Goal: Information Seeking & Learning: Learn about a topic

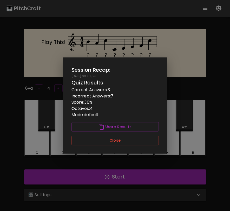
scroll to position [3, 0]
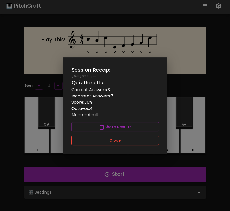
click at [101, 145] on button "Close" at bounding box center [115, 141] width 87 height 10
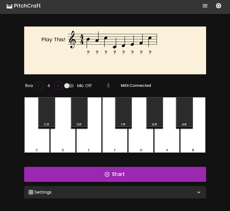
scroll to position [0, 0]
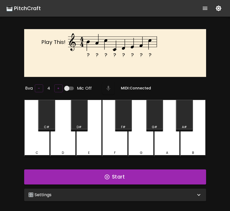
click at [138, 194] on div "🎛️ Settings" at bounding box center [112, 195] width 168 height 6
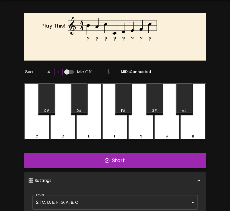
scroll to position [7, 0]
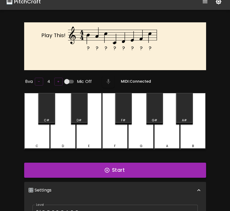
click at [138, 163] on button "Start" at bounding box center [115, 170] width 182 height 15
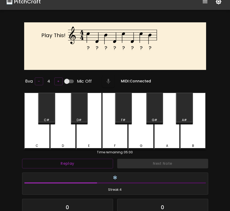
click at [40, 130] on div "C" at bounding box center [37, 121] width 26 height 57
click at [40, 134] on div "C" at bounding box center [37, 121] width 26 height 57
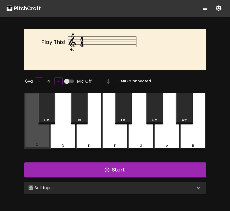
click at [41, 132] on div "C" at bounding box center [37, 121] width 26 height 56
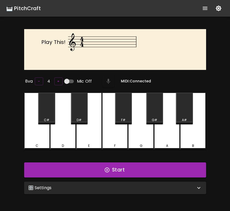
click at [41, 132] on div "C" at bounding box center [37, 121] width 26 height 57
click at [79, 167] on button "Start" at bounding box center [115, 170] width 182 height 15
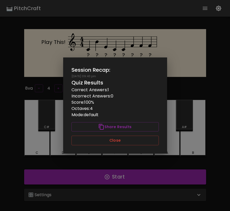
click at [132, 147] on div "Session Recap: [DATE] 09:43 pm Quiz Results Correct Answers: 1 Incorrect Answer…" at bounding box center [115, 106] width 104 height 96
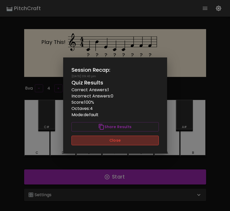
click at [133, 144] on button "Close" at bounding box center [115, 141] width 87 height 10
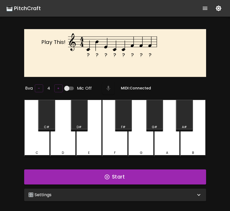
click at [130, 189] on div "🎛️ Settings" at bounding box center [115, 195] width 182 height 12
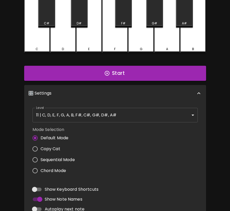
scroll to position [112, 0]
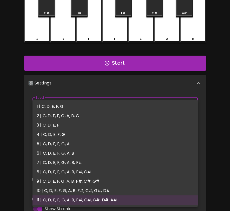
click at [139, 104] on body "🎹 PitchCraft About Badges Wizard Reading Log Out ? ? ? ? ? ? ? ? Play This! 8va…" at bounding box center [115, 86] width 230 height 397
click at [120, 117] on li "2 | C, D, E, F, G, A, B, C" at bounding box center [116, 115] width 166 height 9
type input "3"
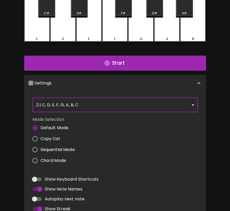
click at [133, 158] on div "Mode Selection Default Mode Copy Cat Sequential Mode Chord Mode" at bounding box center [115, 142] width 170 height 54
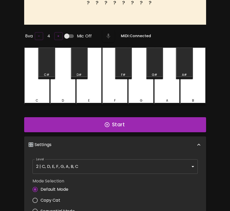
scroll to position [0, 0]
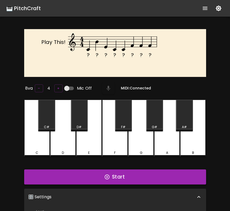
click at [125, 178] on button "Start" at bounding box center [115, 177] width 182 height 15
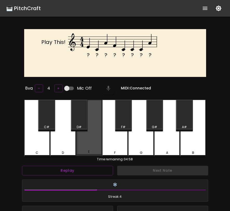
click at [95, 146] on div "E" at bounding box center [89, 128] width 26 height 56
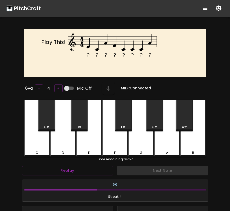
click at [95, 146] on div "E" at bounding box center [89, 128] width 26 height 57
click at [46, 141] on div "C" at bounding box center [37, 128] width 26 height 57
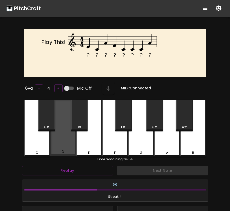
drag, startPoint x: 64, startPoint y: 143, endPoint x: 88, endPoint y: 142, distance: 24.0
click at [64, 143] on div "D" at bounding box center [63, 128] width 26 height 56
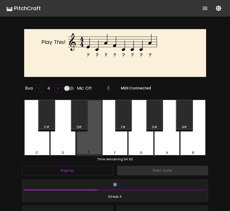
click at [89, 142] on div "E" at bounding box center [89, 128] width 26 height 56
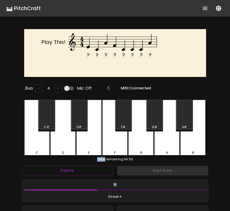
click at [88, 142] on div "E" at bounding box center [89, 128] width 26 height 57
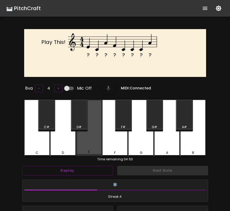
click at [88, 142] on div "E" at bounding box center [89, 128] width 26 height 56
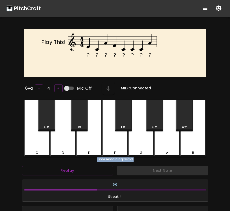
drag, startPoint x: 109, startPoint y: 143, endPoint x: 114, endPoint y: 142, distance: 4.7
click at [111, 142] on div "F" at bounding box center [115, 128] width 26 height 57
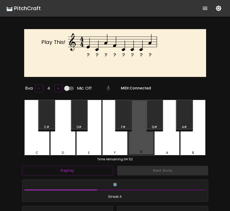
click at [132, 141] on div "G" at bounding box center [141, 128] width 26 height 56
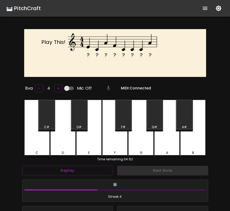
click at [148, 145] on div "G" at bounding box center [141, 128] width 26 height 57
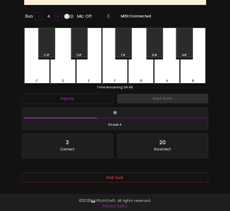
scroll to position [74, 0]
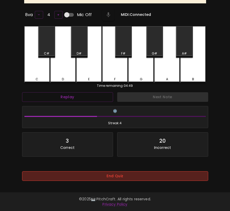
click at [149, 172] on button "End Quiz" at bounding box center [115, 177] width 186 height 10
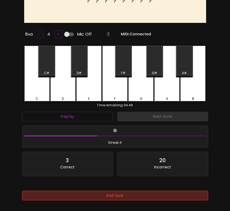
scroll to position [0, 0]
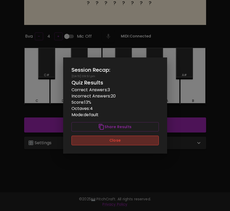
click at [149, 139] on button "Close" at bounding box center [115, 141] width 87 height 10
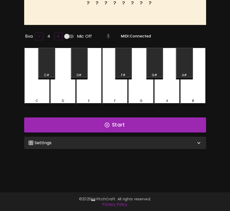
click at [142, 150] on div "🎛️ Settings Level 2 | C, D, E, F, G, A, B, C 3 Level Mode Selection Default Mod…" at bounding box center [115, 143] width 186 height 17
click at [147, 143] on div "🎛️ Settings" at bounding box center [112, 143] width 168 height 6
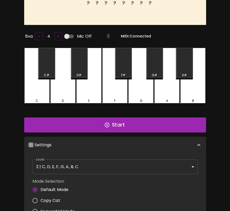
scroll to position [2, 0]
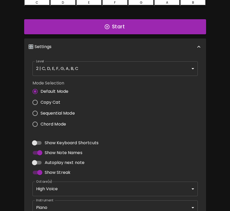
click at [59, 113] on span "Sequential Mode" at bounding box center [58, 113] width 34 height 6
click at [41, 113] on input "Sequential Mode" at bounding box center [35, 113] width 11 height 11
radio input "true"
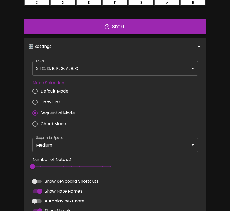
type input "6"
click at [64, 163] on span "6" at bounding box center [72, 167] width 78 height 8
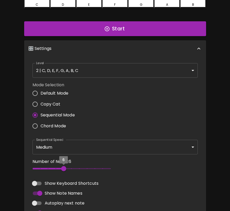
scroll to position [0, 0]
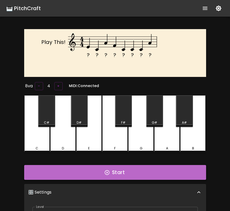
click at [79, 175] on button "Start" at bounding box center [115, 172] width 182 height 15
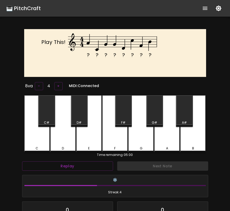
click at [166, 139] on div "A" at bounding box center [167, 124] width 26 height 57
click at [34, 133] on div "C" at bounding box center [37, 124] width 26 height 57
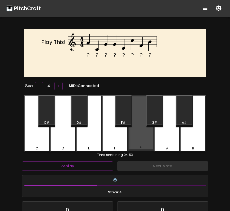
click at [137, 132] on div "G" at bounding box center [141, 124] width 26 height 56
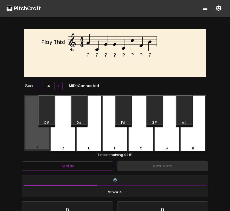
click at [35, 137] on div "C" at bounding box center [37, 124] width 26 height 56
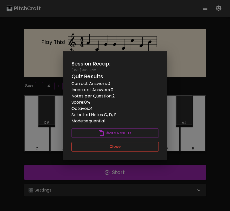
click at [149, 146] on button "Close" at bounding box center [115, 147] width 87 height 10
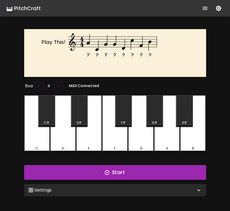
scroll to position [52, 0]
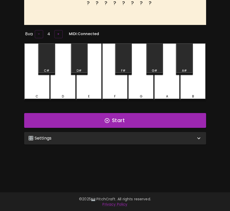
click at [146, 140] on div "🎛️ Settings" at bounding box center [112, 138] width 168 height 6
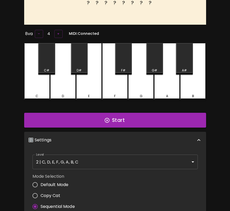
scroll to position [2, 0]
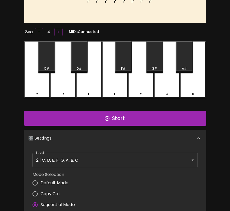
click at [58, 182] on span "Default Mode" at bounding box center [55, 183] width 28 height 6
click at [41, 182] on input "Default Mode" at bounding box center [35, 183] width 11 height 11
radio input "true"
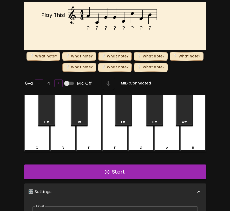
scroll to position [0, 0]
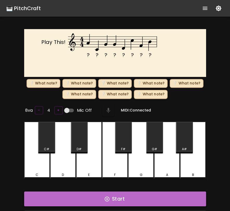
click at [95, 197] on button "Start" at bounding box center [115, 199] width 182 height 15
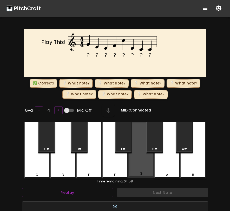
click at [140, 163] on div "G" at bounding box center [141, 150] width 26 height 56
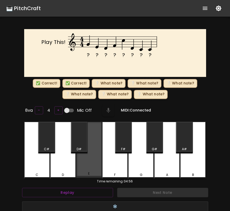
click at [91, 157] on div "E" at bounding box center [89, 150] width 26 height 56
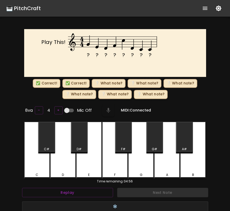
click at [66, 160] on div "D" at bounding box center [63, 150] width 26 height 57
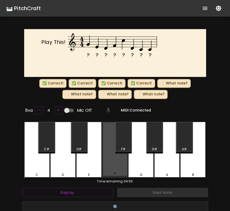
click at [113, 163] on div "F" at bounding box center [115, 150] width 26 height 56
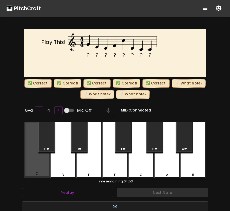
click at [34, 164] on div "C" at bounding box center [37, 150] width 26 height 56
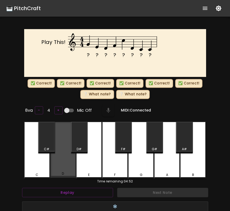
click at [65, 163] on div "D" at bounding box center [63, 150] width 26 height 56
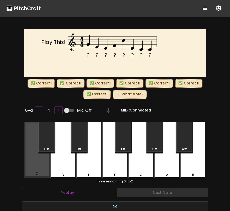
click at [41, 163] on div "C" at bounding box center [37, 150] width 26 height 56
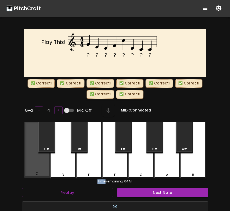
click at [41, 163] on div "C" at bounding box center [37, 150] width 26 height 56
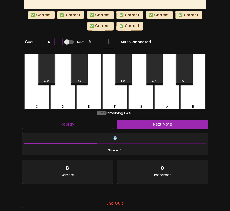
scroll to position [97, 0]
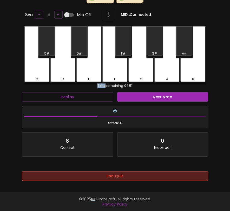
click at [105, 175] on button "End Quiz" at bounding box center [115, 177] width 186 height 10
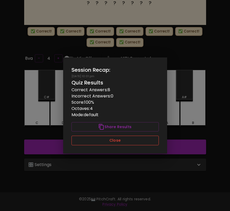
click at [116, 144] on button "Close" at bounding box center [115, 141] width 87 height 10
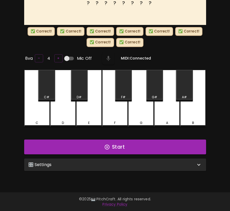
click at [109, 165] on div "🎛️ Settings" at bounding box center [112, 165] width 168 height 6
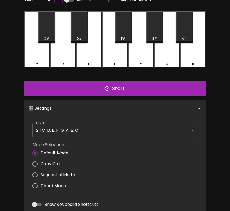
scroll to position [112, 0]
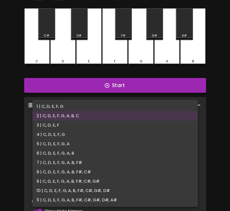
click at [111, 131] on body "🎹 PitchCraft About Badges Wizard Reading Log Out ? ? ? ? ? ? ? ? Play This! ✅ C…" at bounding box center [115, 97] width 230 height 419
click at [210, 116] on div at bounding box center [115, 105] width 230 height 211
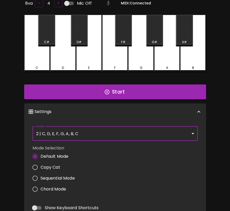
scroll to position [131, 0]
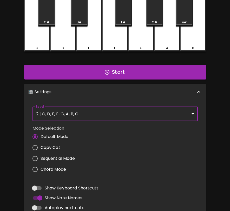
click at [156, 107] on body "🎹 PitchCraft About Badges Wizard Reading Log Out ? ? ? ? ? ? ? ? Play This! ❔ W…" at bounding box center [115, 81] width 230 height 425
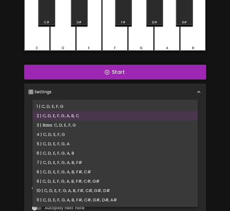
click at [147, 124] on li "3 | Bass: C, D, E, F, G" at bounding box center [116, 125] width 166 height 9
type input "5"
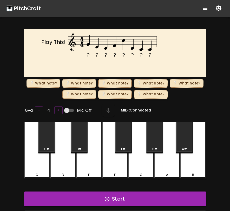
scroll to position [2, 0]
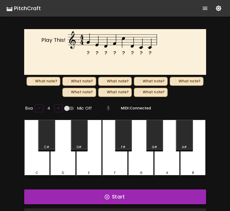
click at [133, 199] on button "Start" at bounding box center [115, 197] width 182 height 15
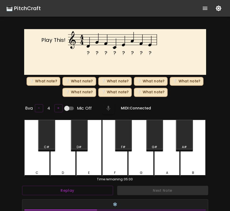
click at [34, 157] on div "C" at bounding box center [37, 148] width 26 height 57
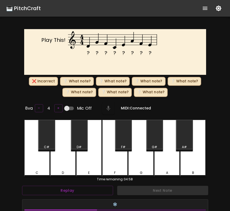
click at [53, 158] on div "D" at bounding box center [63, 148] width 26 height 57
click at [139, 160] on div "G" at bounding box center [141, 148] width 26 height 57
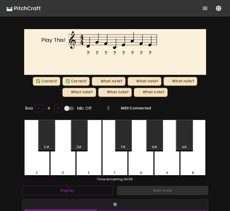
click at [114, 161] on div "F" at bounding box center [115, 148] width 26 height 57
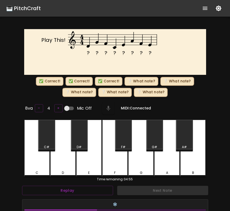
click at [42, 160] on div "C" at bounding box center [37, 148] width 26 height 57
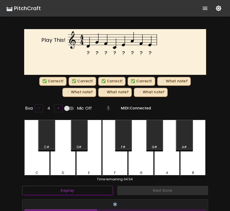
click at [58, 193] on button "Replay" at bounding box center [67, 191] width 91 height 10
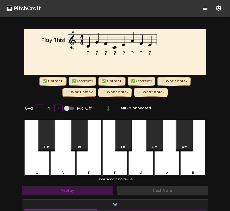
click at [58, 193] on button "Replay" at bounding box center [67, 191] width 91 height 10
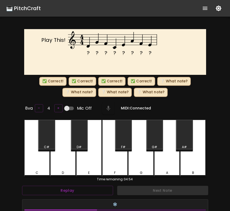
click at [100, 156] on div "E" at bounding box center [89, 148] width 26 height 57
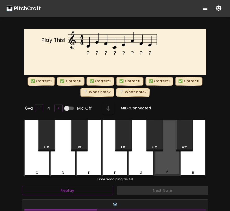
click at [163, 163] on div "A" at bounding box center [167, 148] width 26 height 56
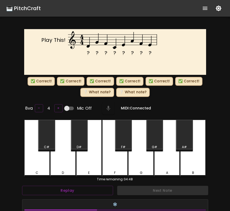
click at [113, 159] on div "F" at bounding box center [115, 148] width 26 height 57
click at [96, 161] on div "E" at bounding box center [89, 148] width 26 height 57
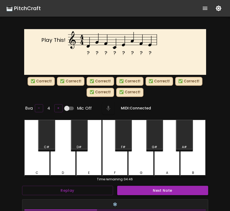
click at [135, 186] on button "Next Note" at bounding box center [162, 191] width 91 height 10
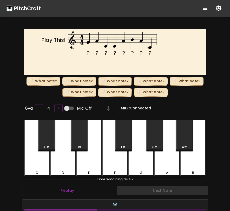
scroll to position [97, 0]
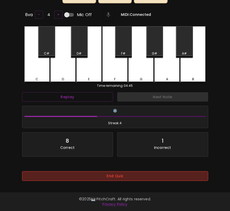
click at [136, 176] on button "End Quiz" at bounding box center [115, 177] width 186 height 10
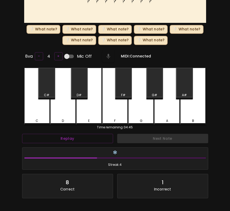
scroll to position [0, 0]
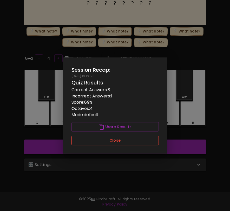
click at [133, 143] on button "Close" at bounding box center [115, 141] width 87 height 10
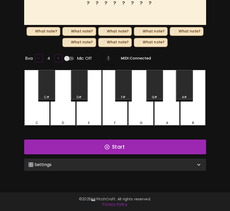
click at [131, 162] on div "🎛️ Settings" at bounding box center [112, 165] width 168 height 6
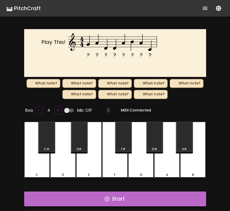
click at [122, 199] on button "Start" at bounding box center [115, 199] width 182 height 15
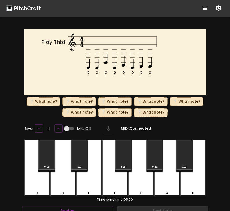
click at [37, 171] on div "C" at bounding box center [37, 168] width 26 height 57
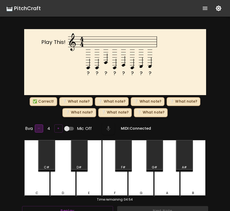
click at [39, 125] on button "–" at bounding box center [39, 129] width 8 height 8
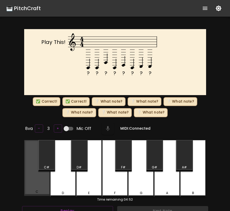
click at [37, 178] on div "C" at bounding box center [37, 168] width 26 height 56
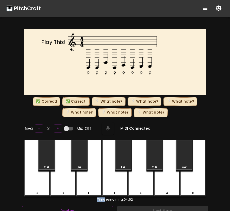
click at [37, 178] on div "C" at bounding box center [37, 168] width 26 height 57
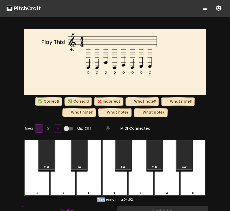
click at [41, 127] on button "–" at bounding box center [39, 129] width 8 height 8
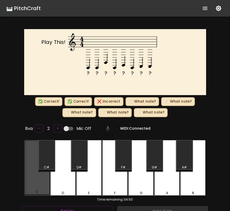
click at [41, 178] on div "C" at bounding box center [37, 168] width 26 height 56
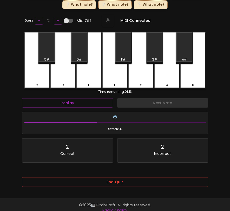
scroll to position [96, 0]
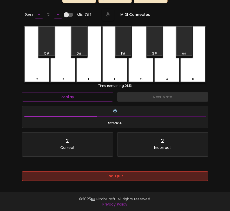
click at [109, 175] on button "End Quiz" at bounding box center [115, 177] width 186 height 10
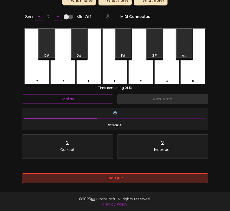
scroll to position [52, 0]
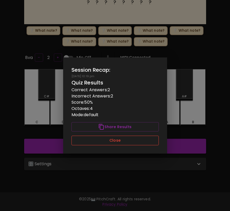
click at [120, 144] on button "Close" at bounding box center [115, 141] width 87 height 10
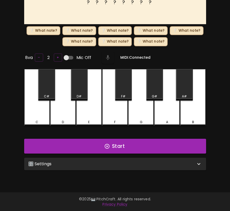
click at [112, 162] on div "🎛️ Settings" at bounding box center [112, 164] width 168 height 6
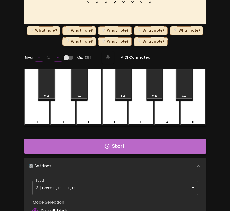
click at [114, 146] on button "Start" at bounding box center [115, 146] width 182 height 15
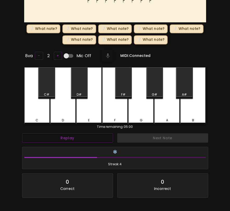
scroll to position [0, 0]
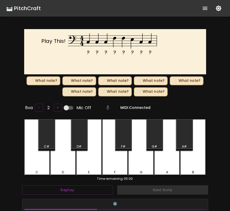
click at [42, 155] on div "C" at bounding box center [37, 147] width 26 height 57
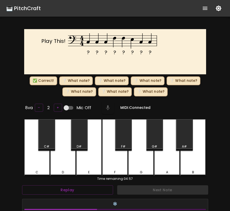
click at [113, 148] on div "F" at bounding box center [115, 147] width 26 height 57
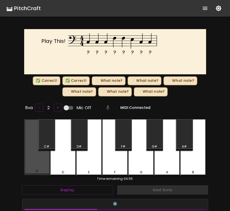
click at [37, 157] on div "C" at bounding box center [37, 147] width 26 height 56
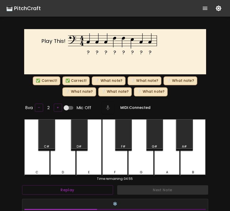
click at [37, 157] on div "C" at bounding box center [37, 147] width 26 height 57
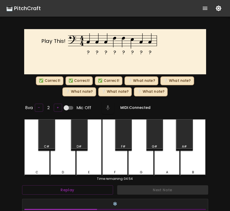
click at [117, 156] on div "F" at bounding box center [115, 147] width 26 height 57
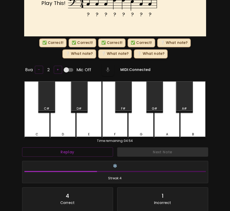
scroll to position [80, 0]
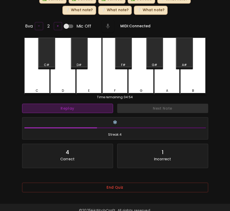
click at [88, 104] on button "Replay" at bounding box center [67, 109] width 91 height 10
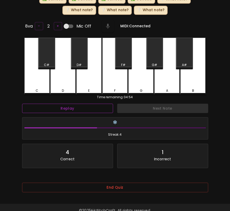
click at [88, 104] on button "Replay" at bounding box center [67, 109] width 91 height 10
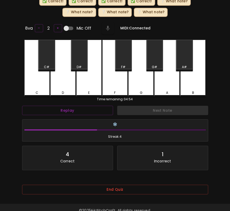
scroll to position [0, 0]
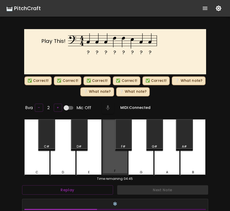
click at [106, 159] on div "F" at bounding box center [115, 147] width 26 height 56
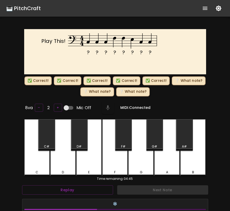
click at [99, 159] on div "E" at bounding box center [89, 147] width 26 height 57
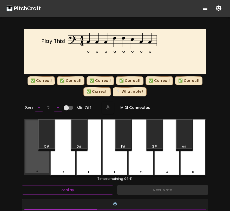
click at [30, 164] on div "C" at bounding box center [37, 147] width 26 height 56
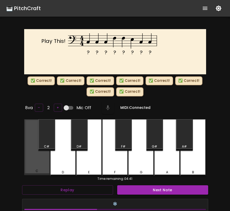
click at [30, 164] on div "C" at bounding box center [37, 147] width 26 height 56
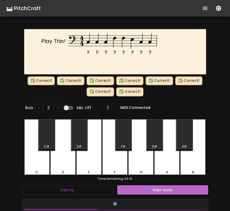
click at [140, 186] on button "Next Note" at bounding box center [162, 191] width 91 height 10
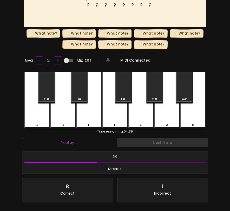
scroll to position [93, 0]
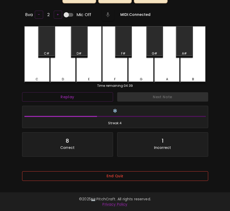
click at [139, 175] on button "End Quiz" at bounding box center [115, 177] width 186 height 10
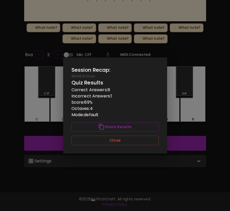
scroll to position [0, 0]
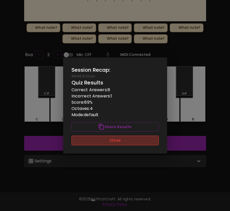
click at [135, 142] on button "Close" at bounding box center [115, 141] width 87 height 10
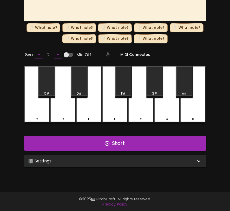
click at [118, 161] on div "🎛️ Settings" at bounding box center [112, 161] width 168 height 6
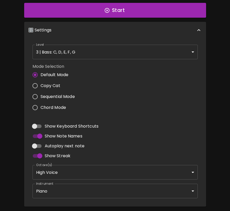
scroll to position [203, 0]
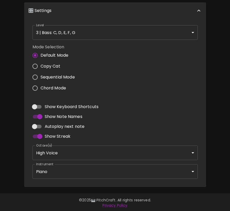
click at [126, 31] on body "🎹 PitchCraft About Badges Wizard Reading Log Out ? ? ? ? ? ? ? ? Play This! ❔ W…" at bounding box center [115, 4] width 230 height 415
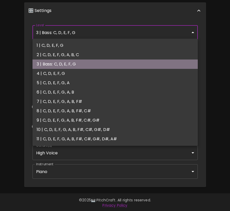
click at [111, 62] on li "3 | Bass: C, D, E, F, G" at bounding box center [116, 64] width 166 height 9
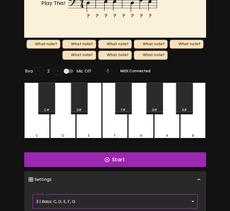
scroll to position [35, 0]
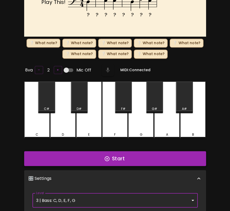
click at [111, 157] on button "Start" at bounding box center [115, 158] width 182 height 15
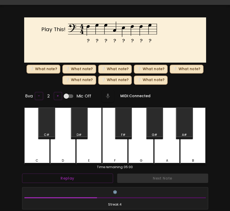
scroll to position [11, 0]
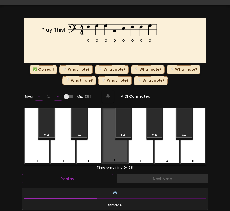
click at [109, 150] on div "F" at bounding box center [115, 136] width 26 height 56
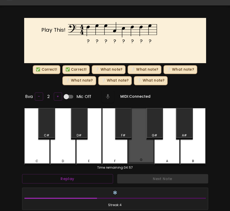
click at [130, 149] on div "G" at bounding box center [141, 136] width 26 height 56
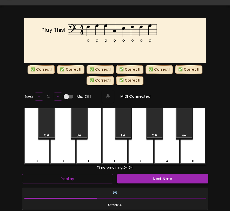
click at [124, 179] on button "Next Note" at bounding box center [162, 179] width 91 height 10
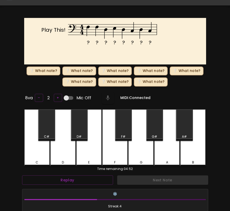
scroll to position [2, 0]
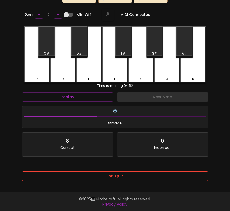
click at [128, 172] on button "End Quiz" at bounding box center [115, 177] width 186 height 10
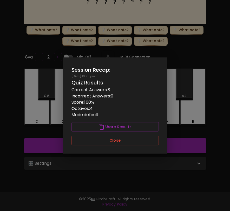
scroll to position [0, 0]
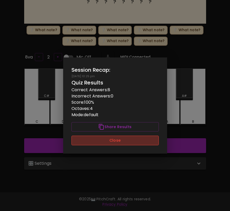
click at [130, 143] on button "Close" at bounding box center [115, 141] width 87 height 10
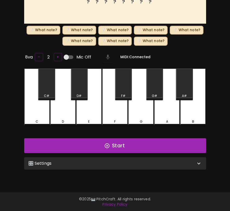
click at [121, 161] on div "🎛️ Settings" at bounding box center [112, 164] width 168 height 6
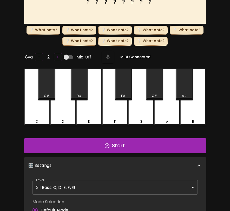
scroll to position [2, 0]
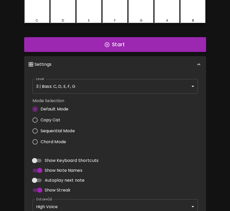
click at [71, 129] on span "Sequential Mode" at bounding box center [58, 131] width 34 height 6
click at [41, 129] on input "Sequential Mode" at bounding box center [35, 131] width 11 height 11
radio input "true"
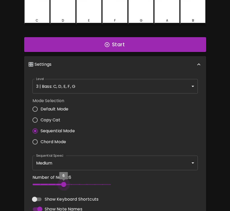
click at [65, 184] on span "6" at bounding box center [72, 185] width 78 height 8
type input "4"
drag, startPoint x: 65, startPoint y: 184, endPoint x: 47, endPoint y: 184, distance: 17.2
click at [47, 184] on span "4" at bounding box center [48, 184] width 5 height 5
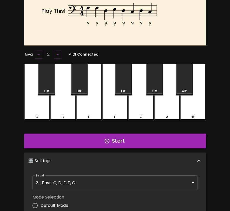
scroll to position [24, 0]
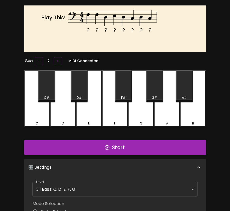
click at [113, 147] on button "Start" at bounding box center [115, 147] width 182 height 15
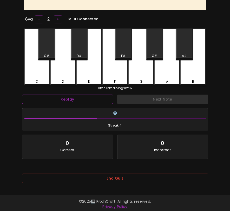
scroll to position [69, 0]
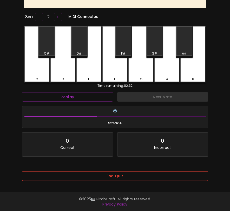
click at [94, 175] on button "End Quiz" at bounding box center [115, 177] width 186 height 10
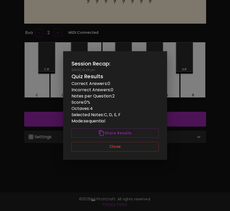
scroll to position [0, 0]
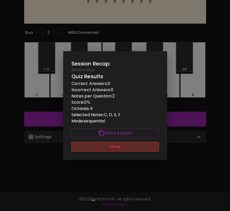
click at [102, 149] on button "Close" at bounding box center [115, 147] width 87 height 10
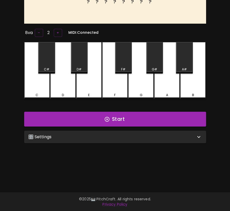
click at [105, 138] on div "🎛️ Settings" at bounding box center [112, 137] width 168 height 6
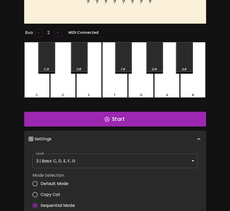
click at [90, 158] on body "🎹 PitchCraft About Badges Wizard Reading Log Out ? ? ? ? ? ? ? ? Play This! 8va…" at bounding box center [115, 163] width 230 height 430
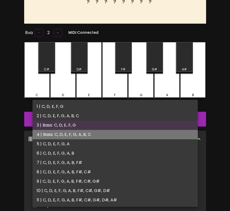
click at [94, 137] on li "4 | Bass: C, D, E, F, G, A, B, C" at bounding box center [116, 134] width 166 height 9
type input "7"
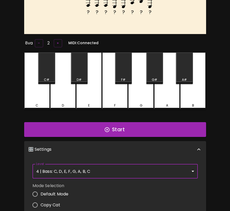
scroll to position [2, 0]
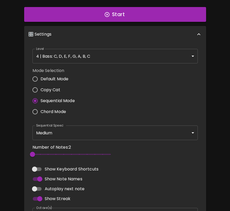
click at [63, 76] on span "Default Mode" at bounding box center [55, 79] width 28 height 6
click at [41, 76] on input "Default Mode" at bounding box center [35, 79] width 11 height 11
radio input "true"
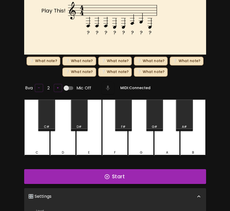
scroll to position [37, 0]
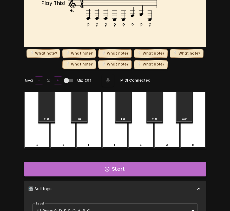
click at [110, 167] on icon "button" at bounding box center [107, 170] width 6 height 6
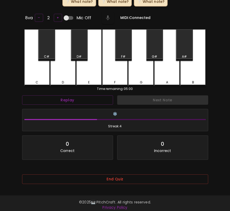
scroll to position [102, 0]
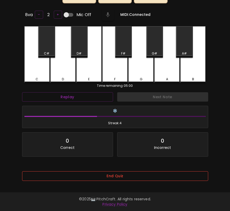
click at [104, 172] on button "End Quiz" at bounding box center [115, 177] width 186 height 10
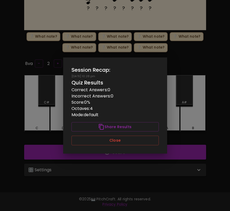
scroll to position [0, 0]
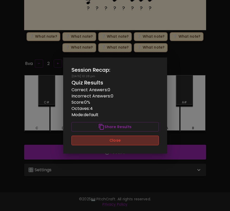
click at [113, 140] on button "Close" at bounding box center [115, 141] width 87 height 10
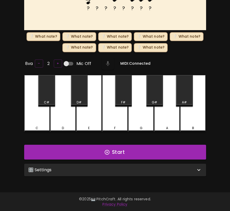
click at [99, 165] on div "🎛️ Settings" at bounding box center [115, 170] width 182 height 12
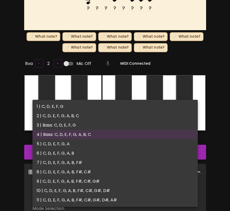
click at [87, 189] on body "🎹 PitchCraft About Badges Wizard Reading Log Out ? ? ? ? ? ? ? ? Play This! ❔ W…" at bounding box center [115, 160] width 230 height 424
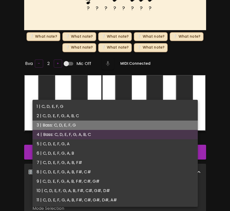
click at [93, 127] on li "3 | Bass: C, D, E, F, G" at bounding box center [116, 125] width 166 height 9
type input "5"
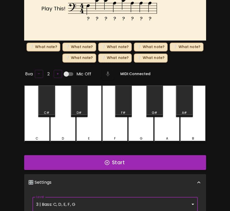
scroll to position [33, 0]
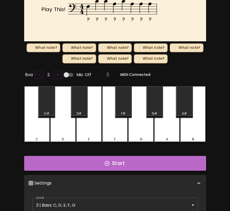
click at [92, 167] on button "Start" at bounding box center [115, 163] width 182 height 15
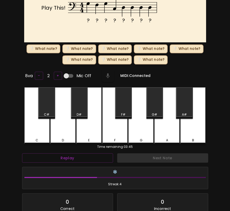
scroll to position [2, 0]
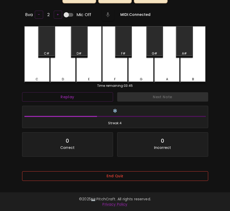
click at [145, 174] on button "End Quiz" at bounding box center [115, 177] width 186 height 10
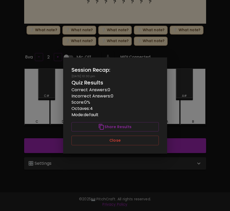
scroll to position [0, 0]
click at [140, 139] on button "Close" at bounding box center [115, 141] width 87 height 10
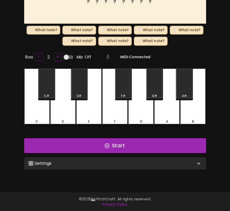
click at [132, 154] on div "Start 🎛️ Settings Level 3 | Bass: C, D, E, F, G 5 Level Mode Selection Default …" at bounding box center [115, 154] width 186 height 36
click at [127, 165] on div "🎛️ Settings" at bounding box center [112, 164] width 168 height 6
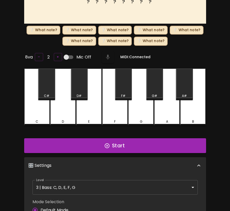
click at [112, 187] on body "🎹 PitchCraft About Badges Wizard Reading Log Out ? ? ? ? ? ? ? ? Play This! ❔ W…" at bounding box center [115, 157] width 230 height 418
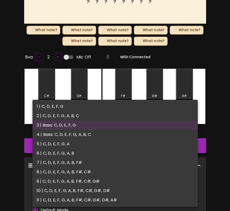
click at [118, 133] on li "4 | Bass: C, D, E, F, G, A, B, C" at bounding box center [116, 134] width 166 height 9
type input "7"
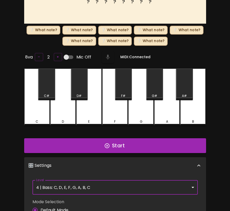
click at [150, 172] on div "🎛️ Settings" at bounding box center [115, 165] width 182 height 17
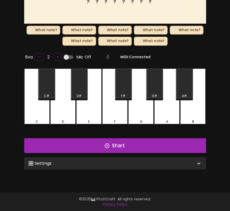
click at [155, 164] on div "🎛️ Settings" at bounding box center [112, 164] width 168 height 6
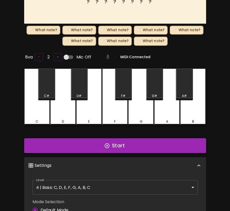
click at [185, 142] on button "Start" at bounding box center [115, 145] width 182 height 15
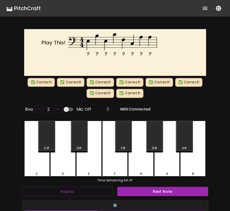
scroll to position [2, 0]
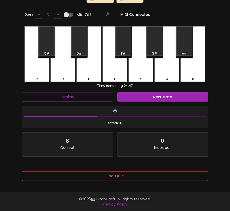
click at [134, 172] on button "End Quiz" at bounding box center [115, 177] width 186 height 10
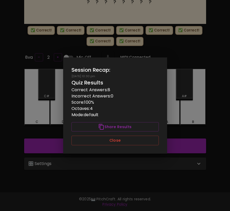
scroll to position [0, 0]
click at [137, 144] on button "Close" at bounding box center [115, 141] width 87 height 10
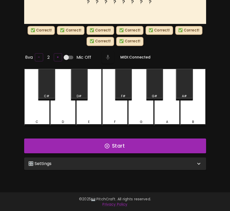
click at [194, 161] on div "🎛️ Settings" at bounding box center [112, 164] width 168 height 6
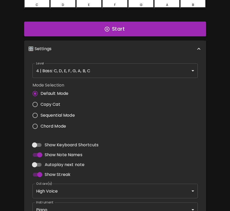
scroll to position [179, 0]
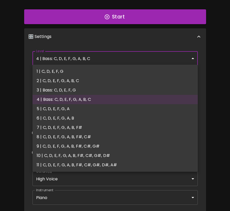
click at [163, 57] on body "🎹 PitchCraft About Badges Wizard Reading Log Out ? ? ? ? ? ? ? ? Play This! ✅ C…" at bounding box center [115, 30] width 230 height 418
click at [213, 91] on div at bounding box center [115, 105] width 230 height 211
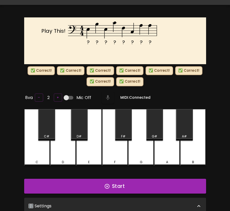
scroll to position [0, 0]
